Goal: Information Seeking & Learning: Learn about a topic

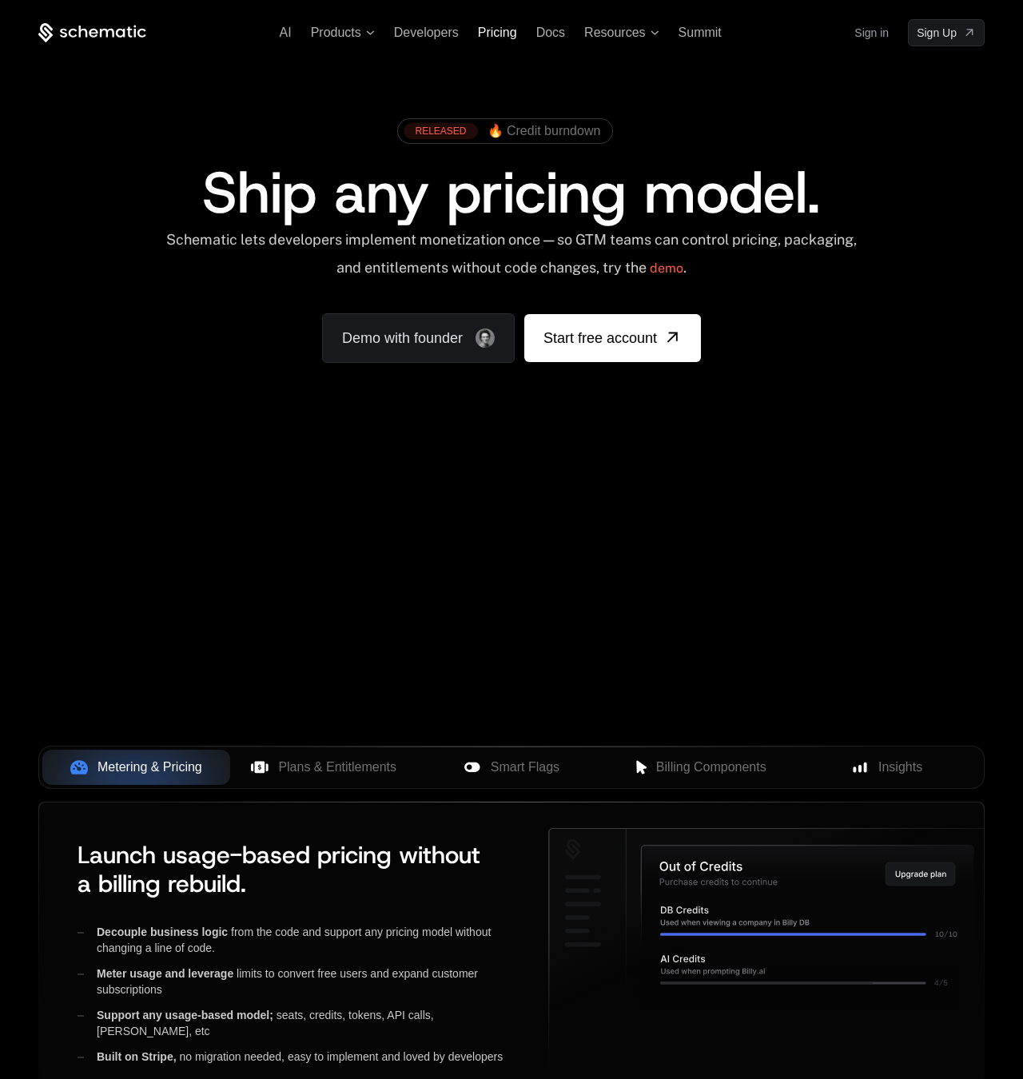
click at [499, 34] on span "Pricing" at bounding box center [497, 33] width 39 height 14
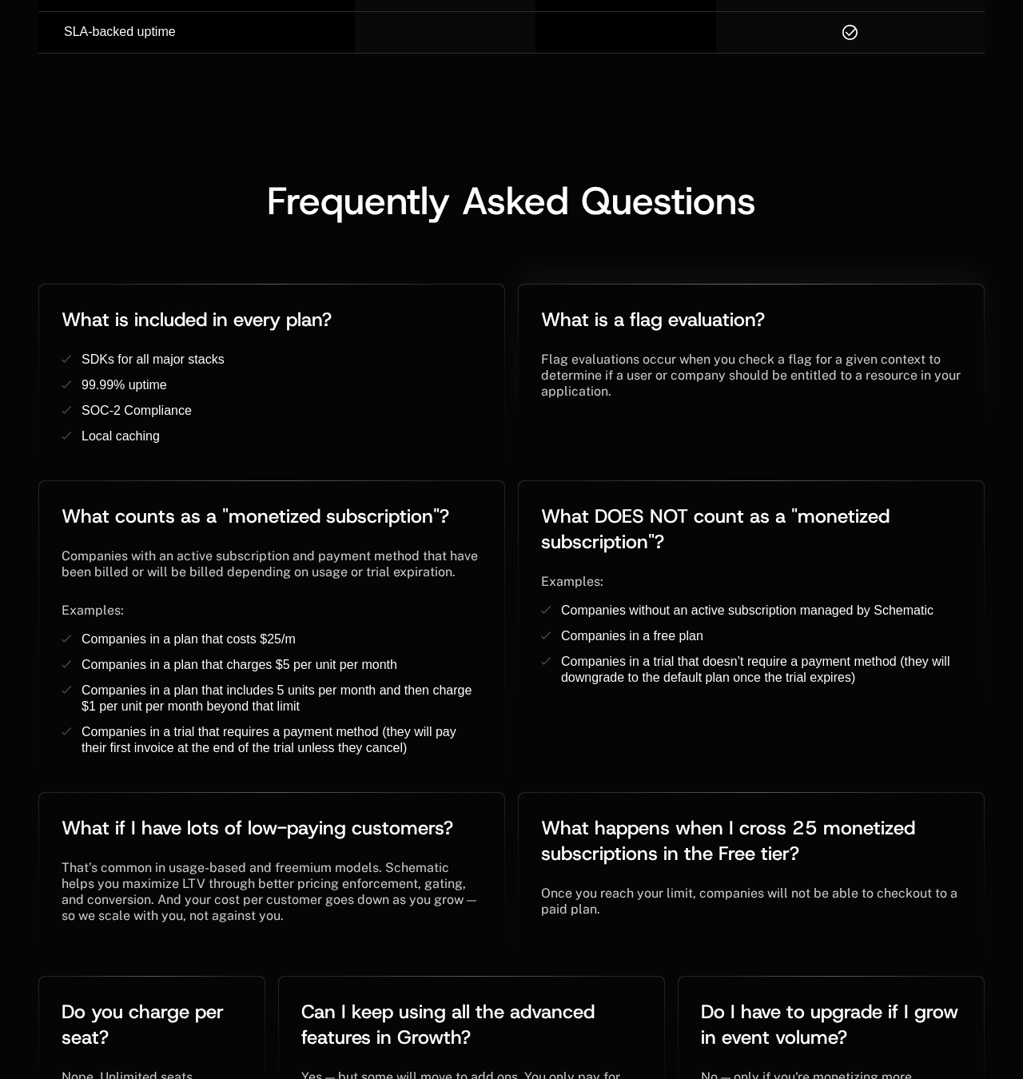
scroll to position [2764, 0]
click at [880, 181] on div "Frequently Asked Questions" at bounding box center [511, 200] width 946 height 38
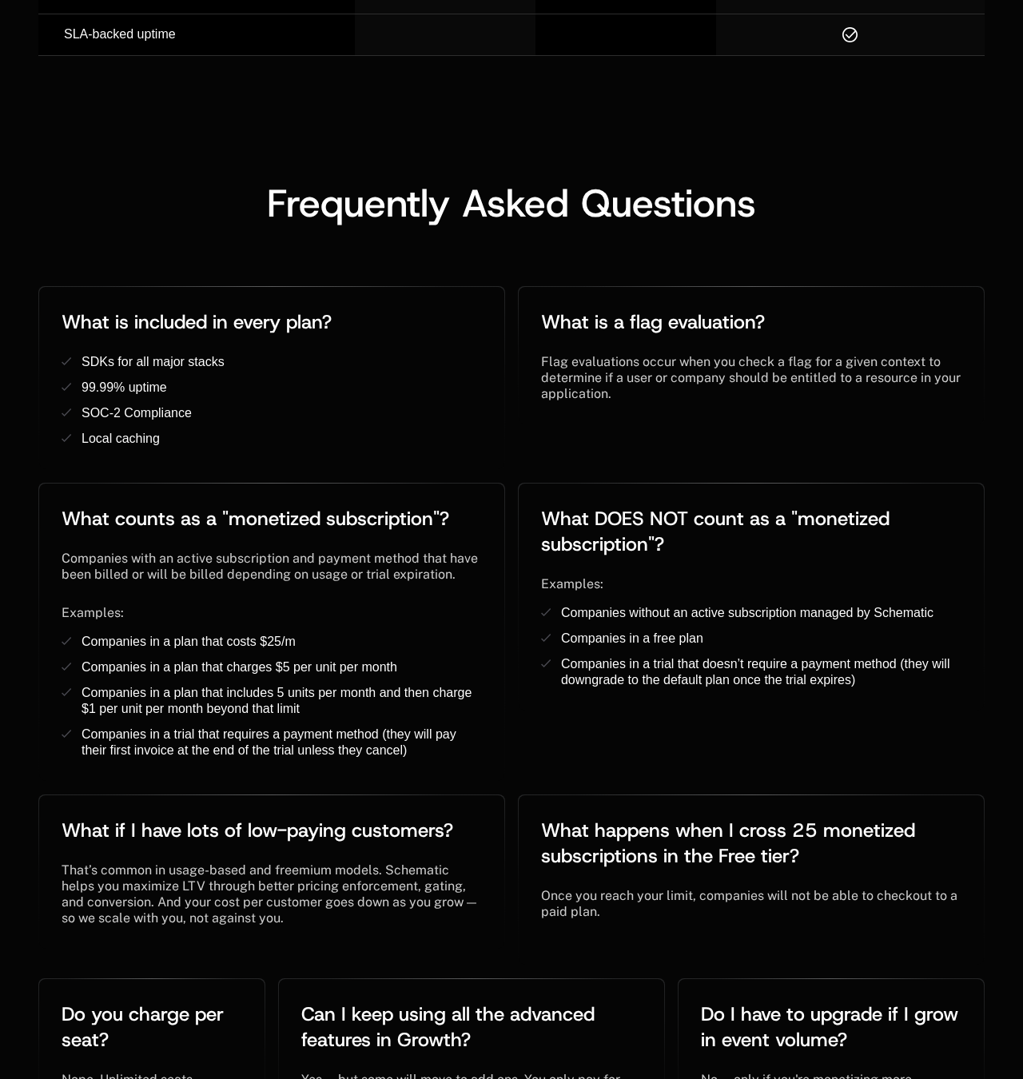
scroll to position [2771, 0]
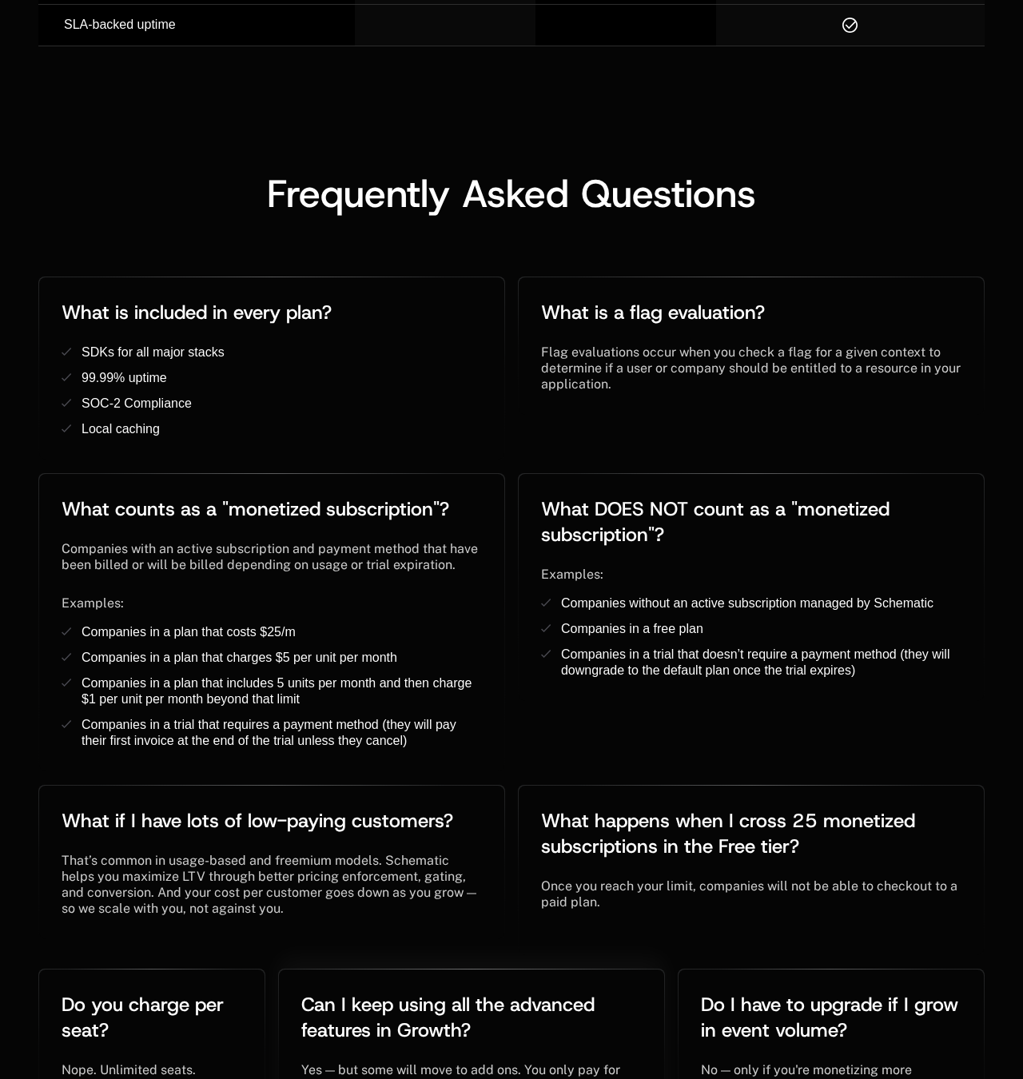
scroll to position [2772, 0]
click at [821, 173] on div "Frequently Asked Questions" at bounding box center [511, 192] width 946 height 38
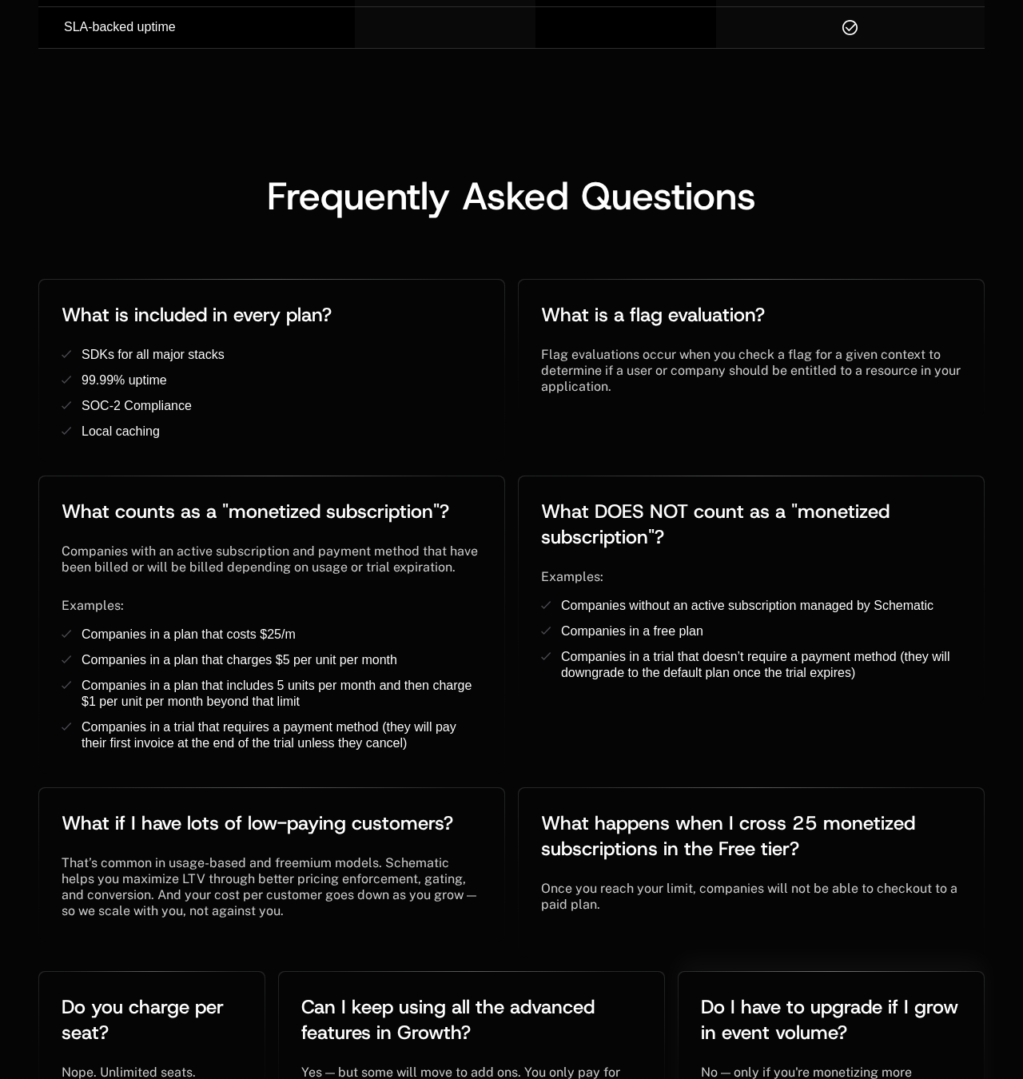
scroll to position [2778, 0]
